Goal: Task Accomplishment & Management: Manage account settings

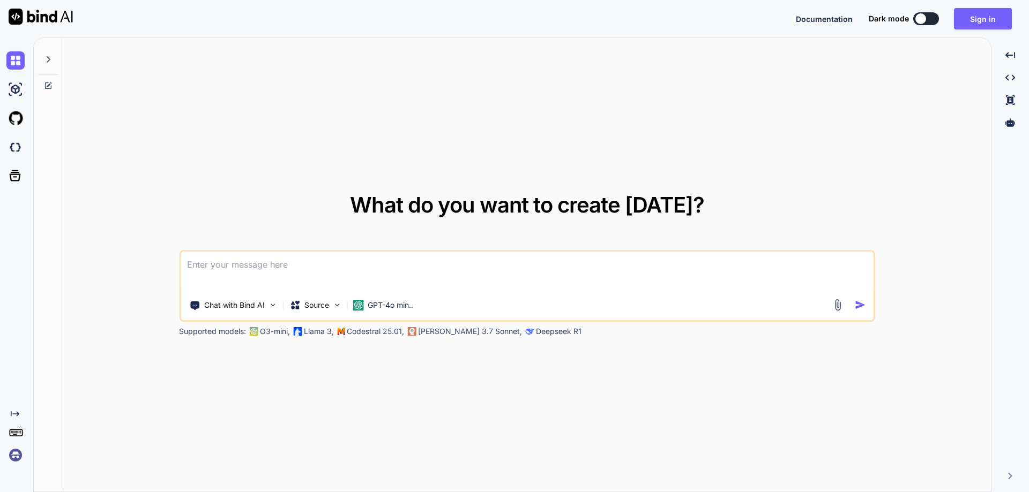
click at [16, 448] on img at bounding box center [15, 455] width 18 height 18
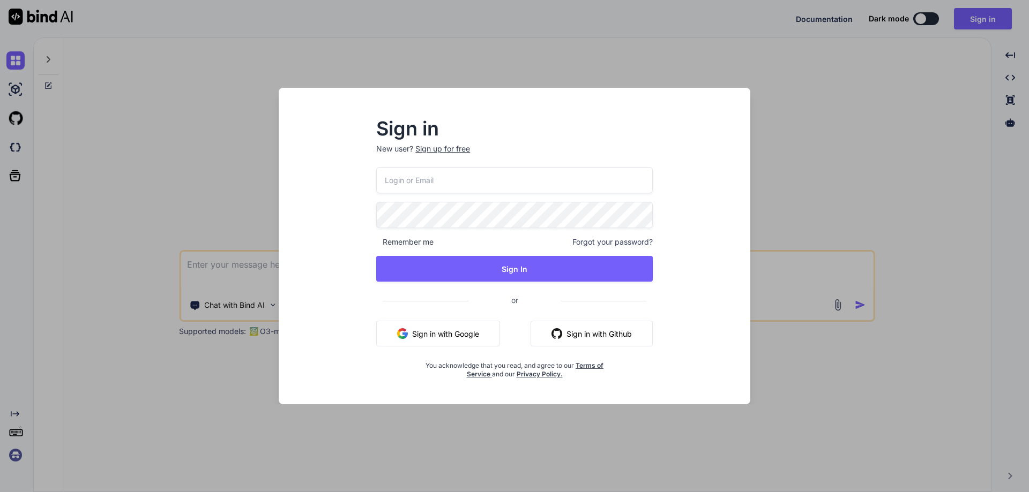
click at [409, 182] on input "email" at bounding box center [514, 180] width 277 height 26
paste input "[EMAIL_ADDRESS][DOMAIN_NAME]"
type input "[EMAIL_ADDRESS][DOMAIN_NAME]"
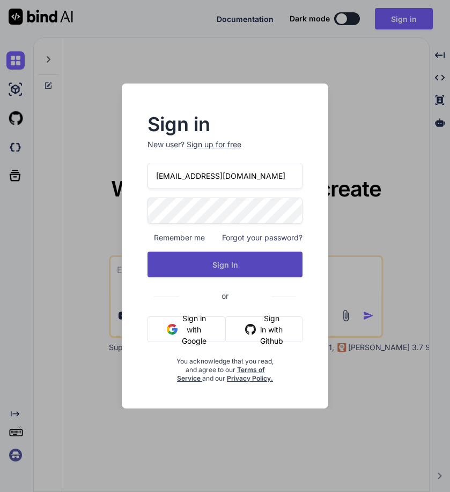
click at [221, 268] on button "Sign In" at bounding box center [224, 265] width 155 height 26
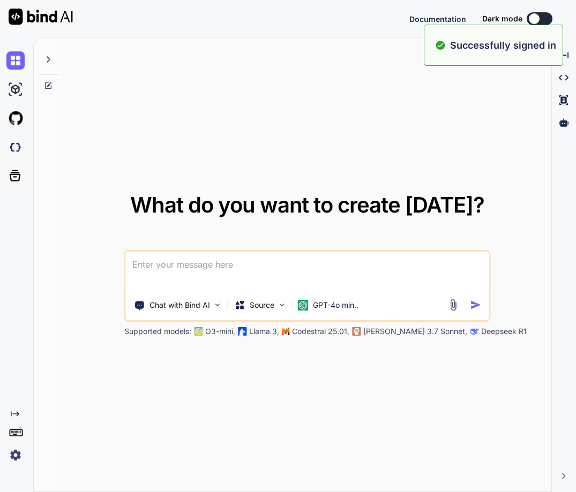
click at [16, 456] on img at bounding box center [15, 455] width 18 height 18
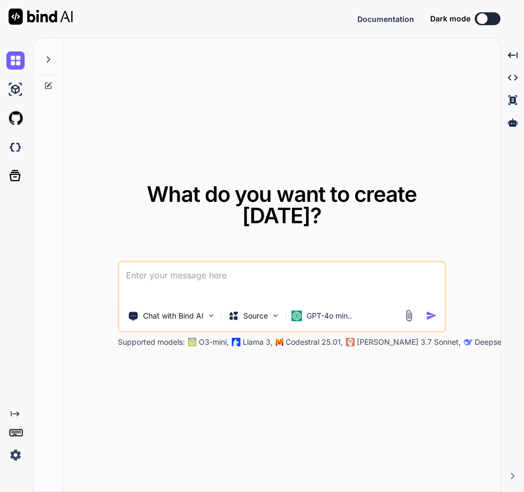
type textarea "x"
click at [17, 447] on img at bounding box center [15, 455] width 18 height 18
